Goal: Browse casually

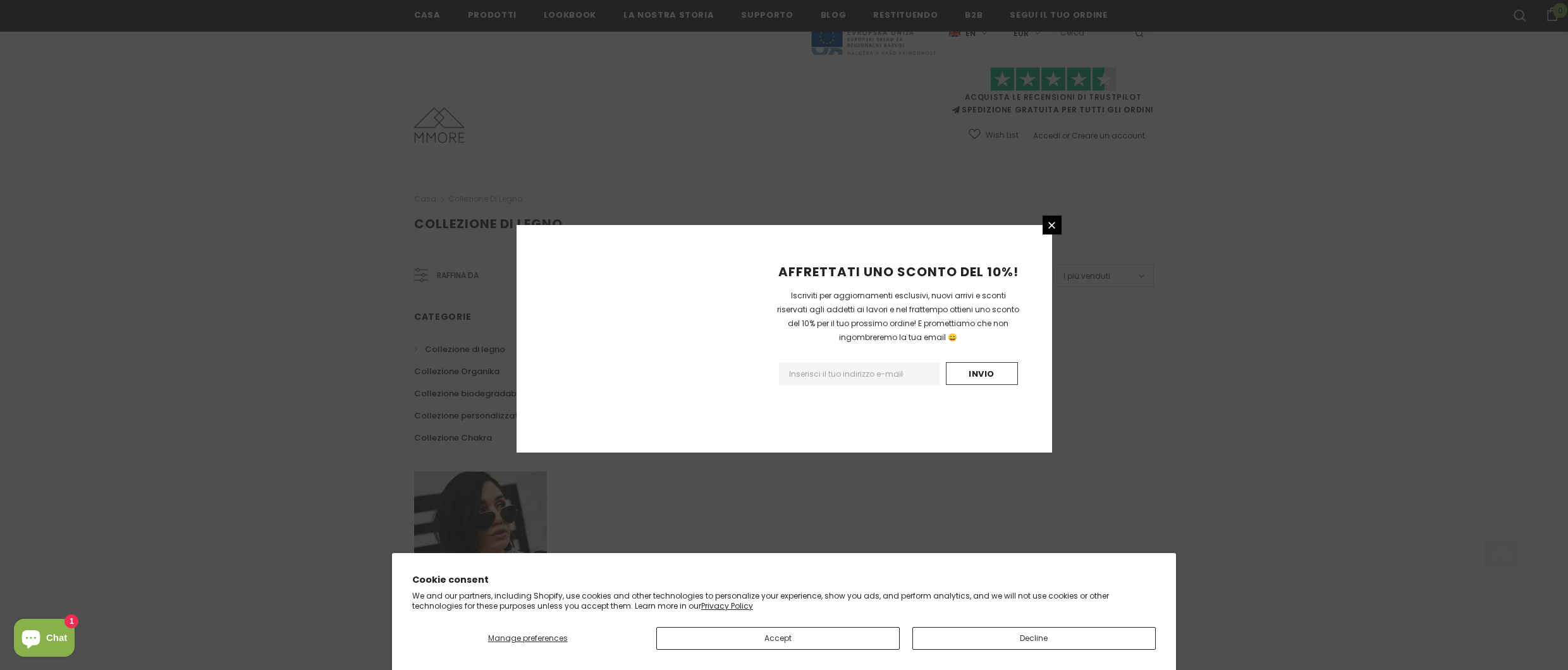
scroll to position [623, 0]
